Goal: Task Accomplishment & Management: Use online tool/utility

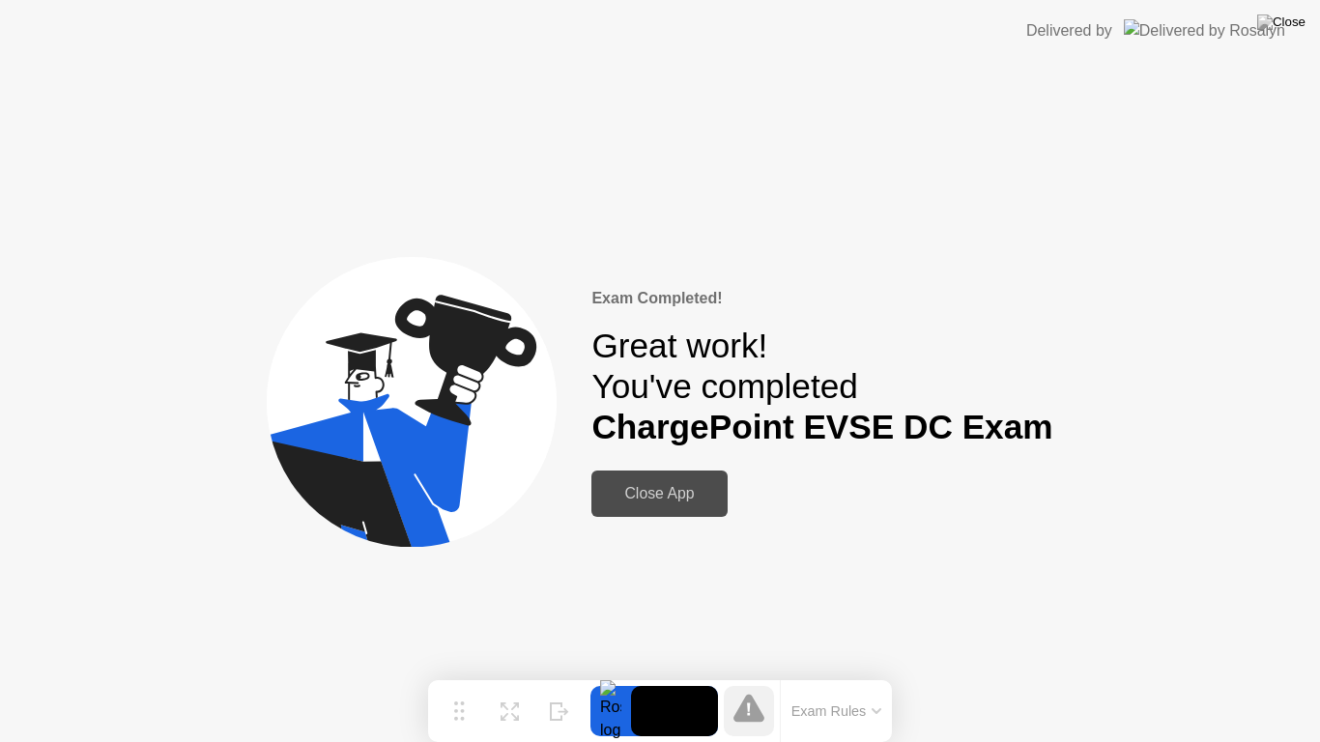
click at [1296, 17] on img at bounding box center [1281, 21] width 48 height 15
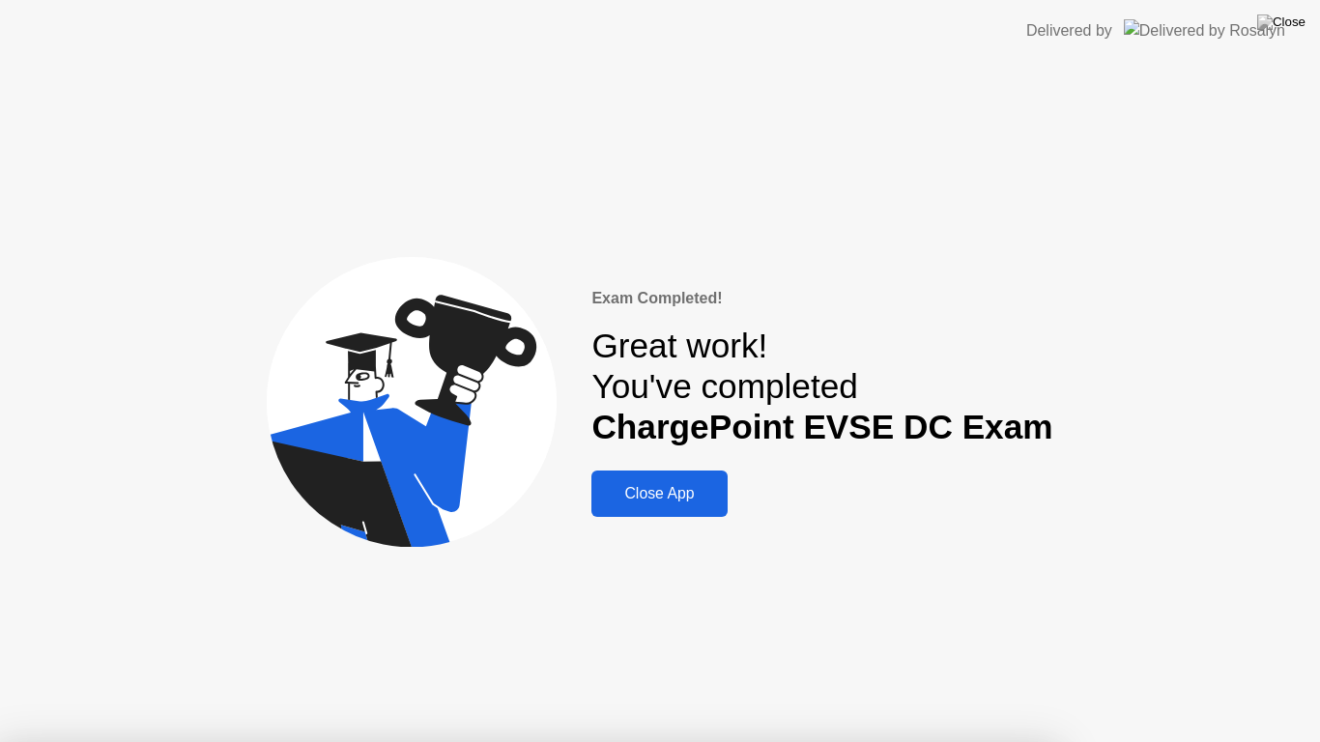
click at [697, 477] on button "Close App" at bounding box center [658, 494] width 135 height 46
